Goal: Transaction & Acquisition: Purchase product/service

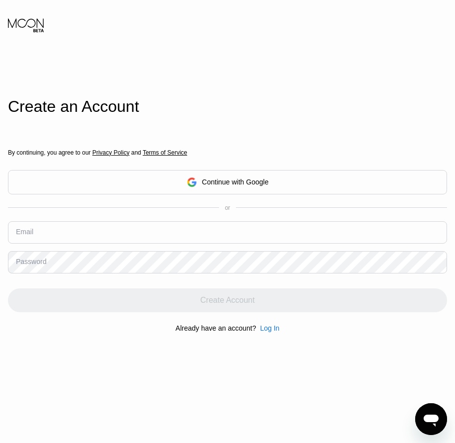
drag, startPoint x: 53, startPoint y: 218, endPoint x: 28, endPoint y: 232, distance: 28.5
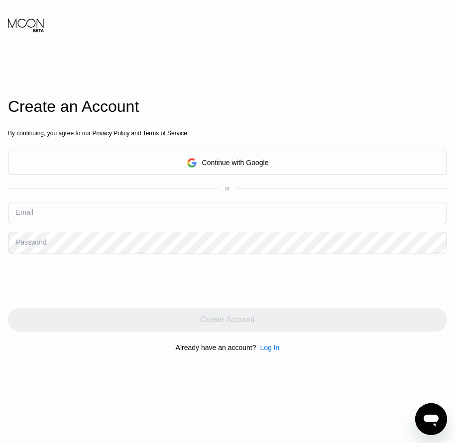
drag, startPoint x: 28, startPoint y: 232, endPoint x: 25, endPoint y: 217, distance: 15.2
drag, startPoint x: 25, startPoint y: 217, endPoint x: 16, endPoint y: 209, distance: 12.0
click at [16, 209] on div "Email" at bounding box center [24, 212] width 17 height 8
click at [22, 216] on div "Email" at bounding box center [24, 212] width 17 height 8
click at [18, 221] on input "text" at bounding box center [227, 213] width 439 height 22
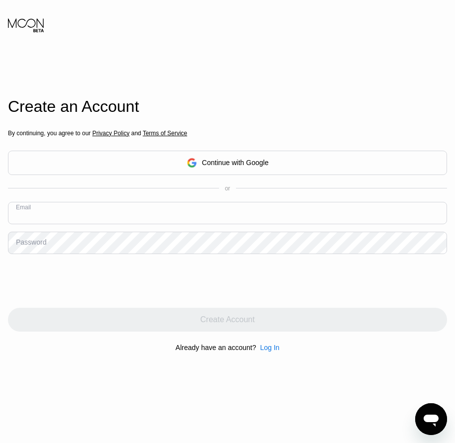
paste input "[EMAIL_ADDRESS][DOMAIN_NAME]"
type input "[EMAIL_ADDRESS][DOMAIN_NAME]"
click at [28, 246] on div "Password" at bounding box center [31, 242] width 30 height 8
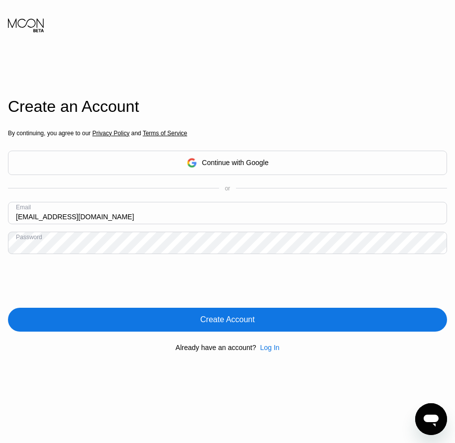
click at [233, 329] on div "Create Account" at bounding box center [227, 320] width 439 height 24
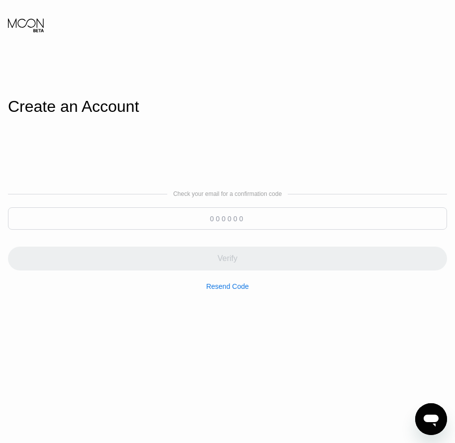
paste input "206943"
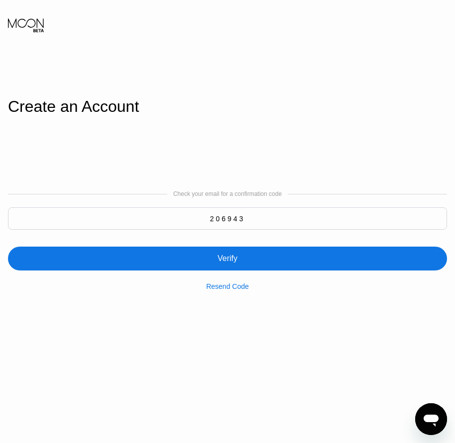
type input "206943"
click at [229, 264] on div "Verify" at bounding box center [227, 259] width 20 height 10
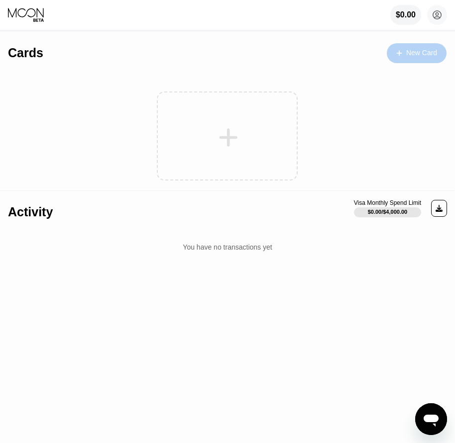
click at [421, 51] on div "New Card" at bounding box center [421, 53] width 31 height 8
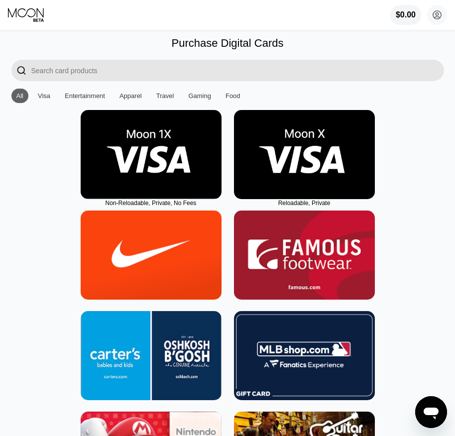
click at [306, 195] on img at bounding box center [304, 154] width 141 height 89
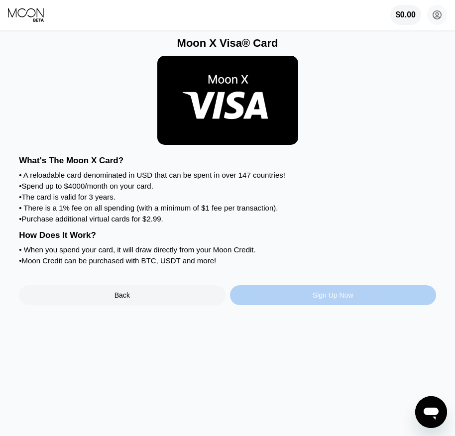
click at [340, 299] on div "Sign Up Now" at bounding box center [332, 295] width 41 height 8
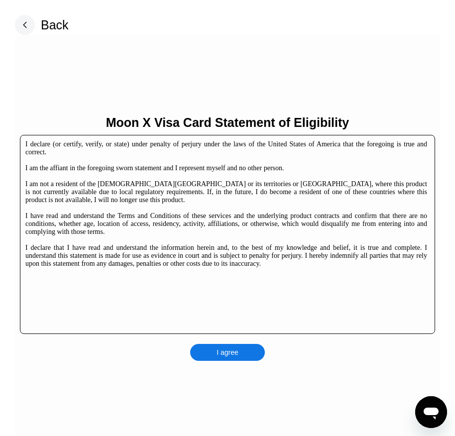
click at [251, 353] on div "I agree" at bounding box center [227, 352] width 75 height 17
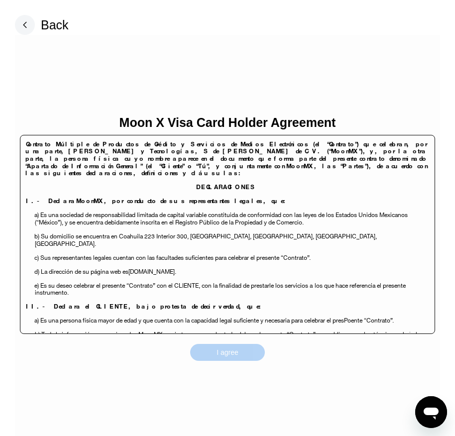
click at [251, 353] on div "I agree" at bounding box center [227, 352] width 75 height 17
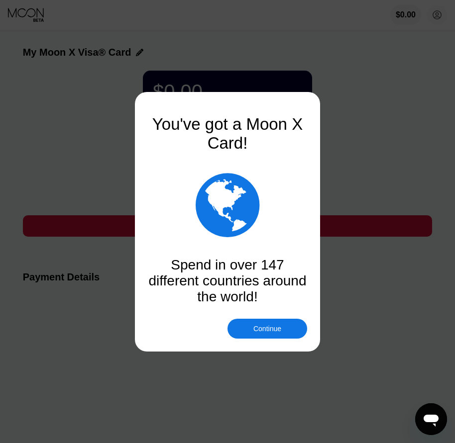
click at [257, 329] on div "Continue" at bounding box center [267, 329] width 28 height 8
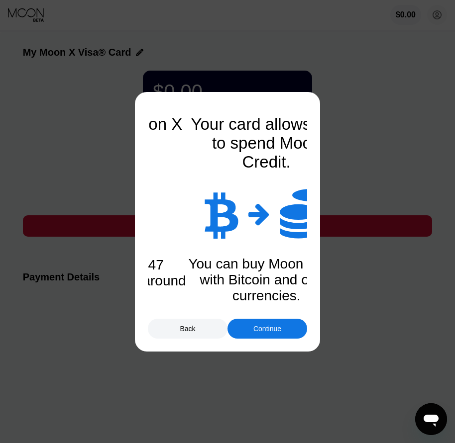
click at [262, 332] on div "Continue" at bounding box center [267, 329] width 28 height 8
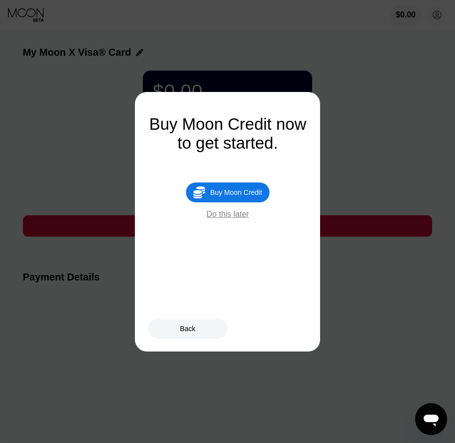
click at [241, 195] on div "Buy Moon Credit" at bounding box center [236, 193] width 52 height 8
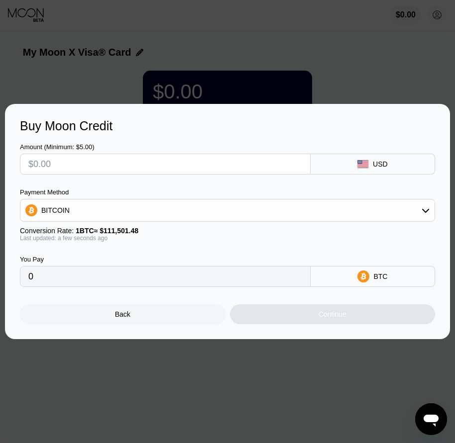
click at [137, 316] on div "Back" at bounding box center [122, 314] width 205 height 20
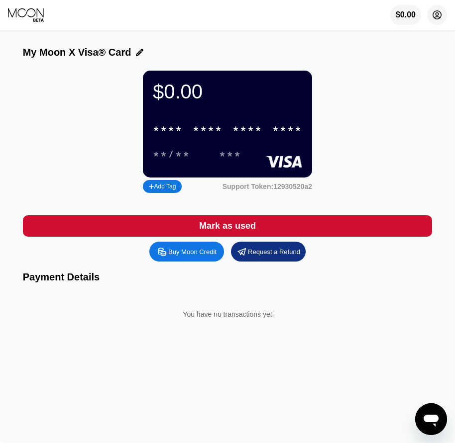
click at [435, 17] on icon at bounding box center [436, 14] width 5 height 5
